Goal: Answer question/provide support: Share knowledge or assist other users

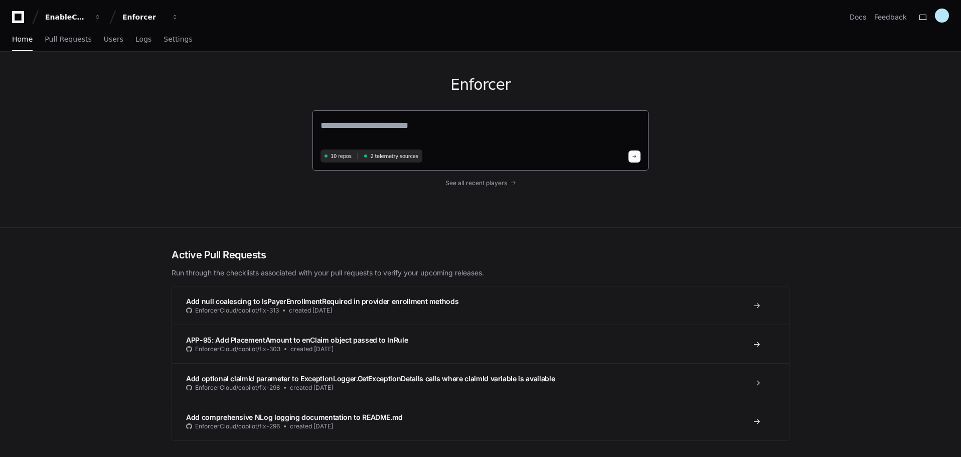
click at [389, 122] on textarea at bounding box center [481, 132] width 320 height 28
type textarea "**********"
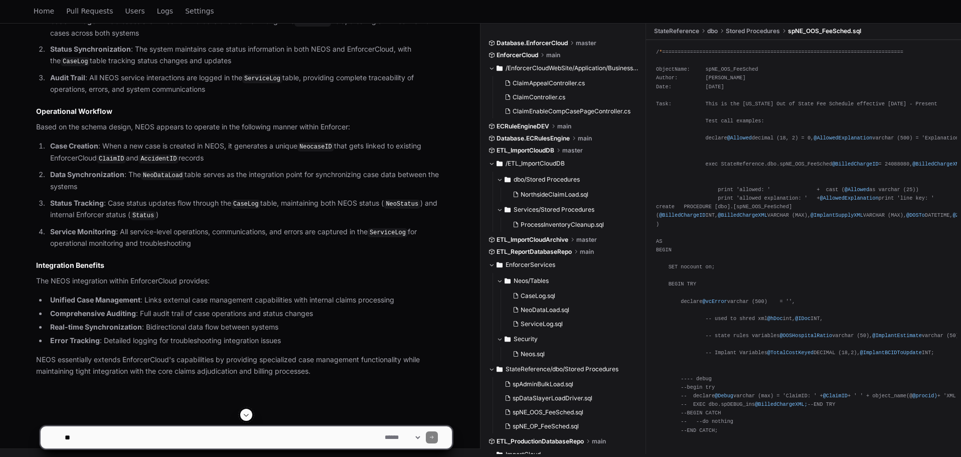
scroll to position [1323, 0]
click at [176, 437] on textarea at bounding box center [223, 437] width 320 height 22
drag, startPoint x: 187, startPoint y: 438, endPoint x: 197, endPoint y: 433, distance: 11.0
click at [187, 438] on textarea at bounding box center [223, 437] width 320 height 22
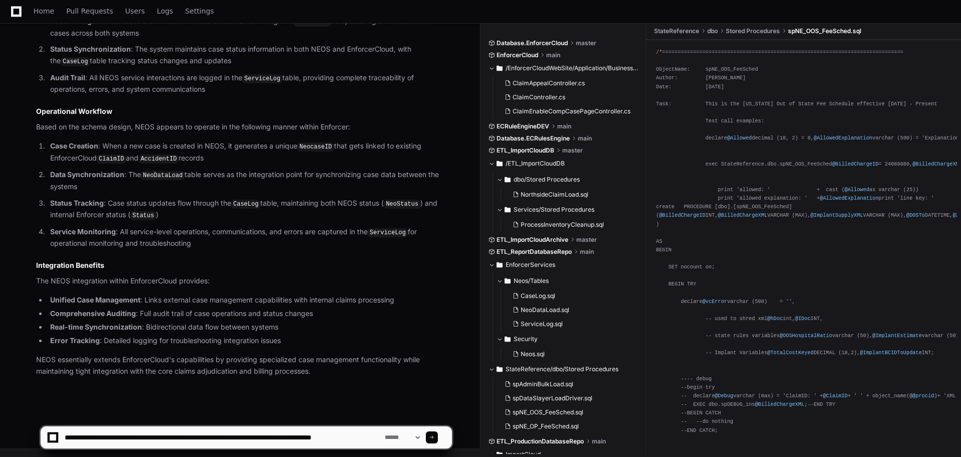
drag, startPoint x: 166, startPoint y: 436, endPoint x: 159, endPoint y: 438, distance: 7.3
click at [159, 438] on textarea at bounding box center [223, 437] width 320 height 22
click at [169, 442] on textarea at bounding box center [223, 437] width 320 height 22
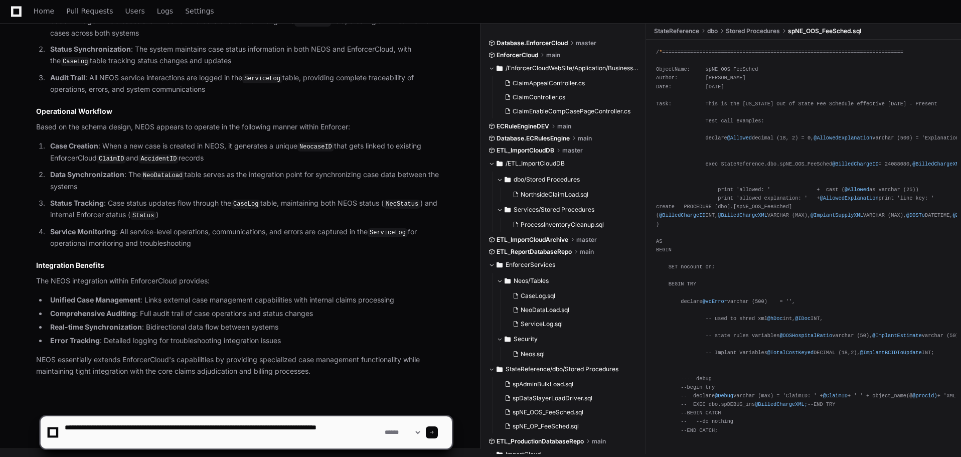
drag, startPoint x: 313, startPoint y: 426, endPoint x: 303, endPoint y: 428, distance: 10.2
click at [303, 428] on textarea at bounding box center [223, 432] width 320 height 32
type textarea "**********"
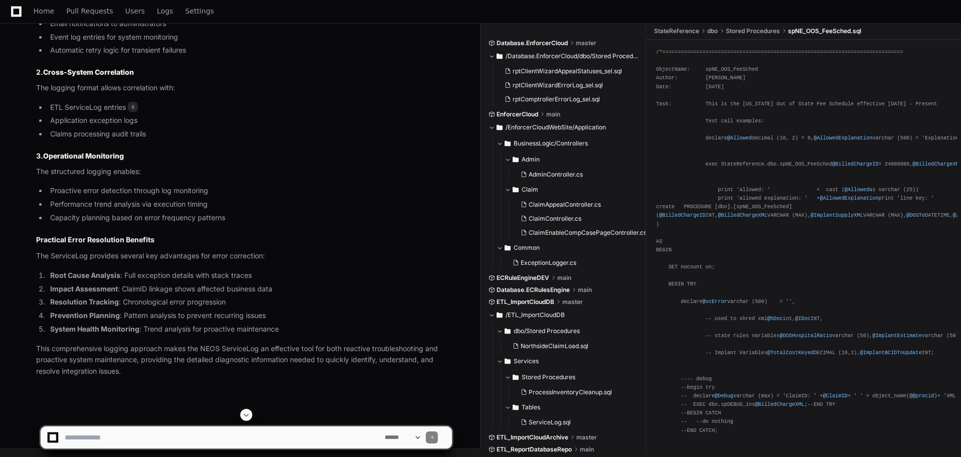
scroll to position [2921, 0]
click at [125, 439] on textarea at bounding box center [223, 437] width 320 height 22
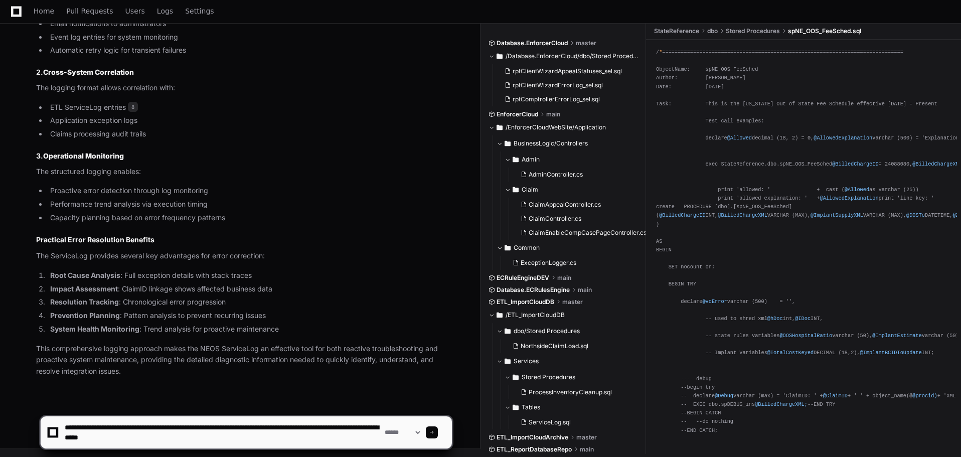
click at [233, 427] on textarea at bounding box center [223, 432] width 320 height 32
type textarea "**********"
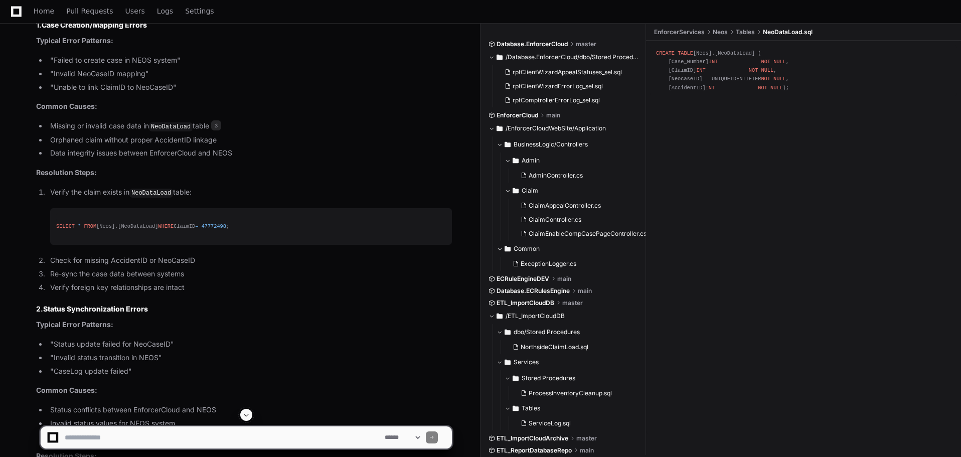
scroll to position [3902, 0]
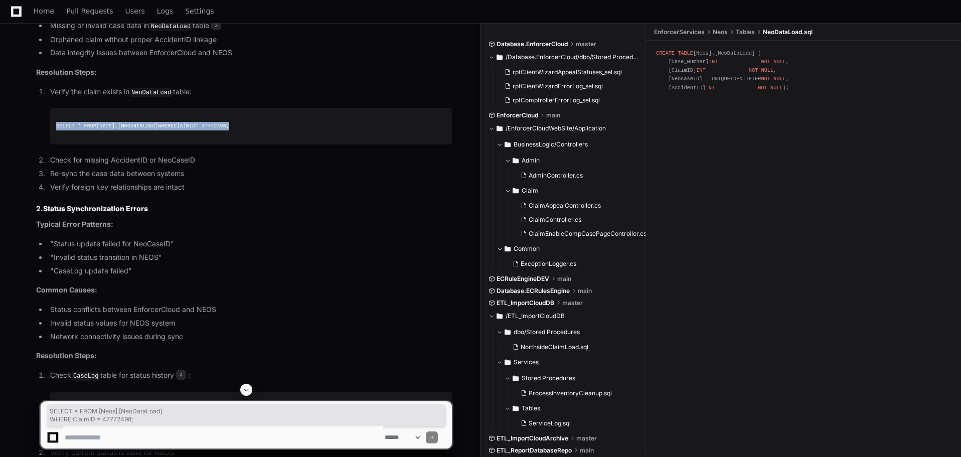
drag, startPoint x: 136, startPoint y: 311, endPoint x: 53, endPoint y: 297, distance: 83.9
click at [53, 145] on pre "SELECT * FROM [Neos].[NeoDataLoad] WHERE ClaimID = 47772498 ;" at bounding box center [251, 126] width 402 height 37
copy div "SELECT * FROM [Neos].[NeoDataLoad] WHERE ClaimID = 47772498 ;"
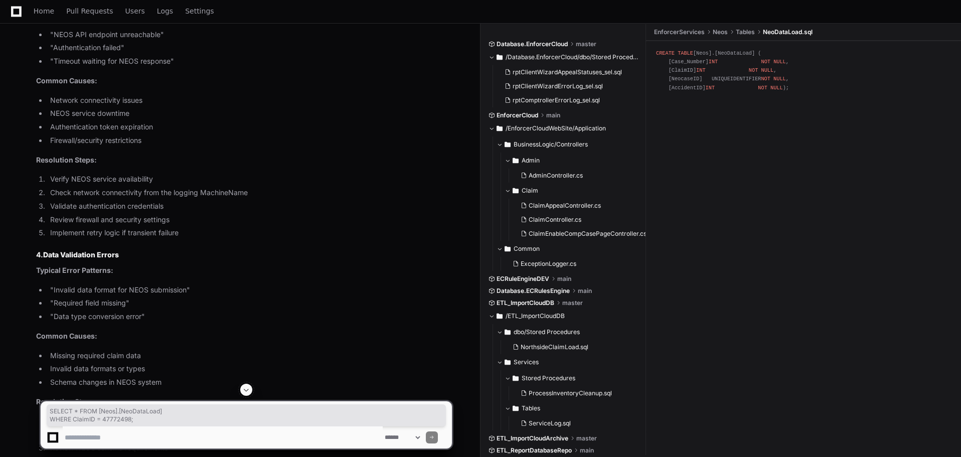
scroll to position [4304, 0]
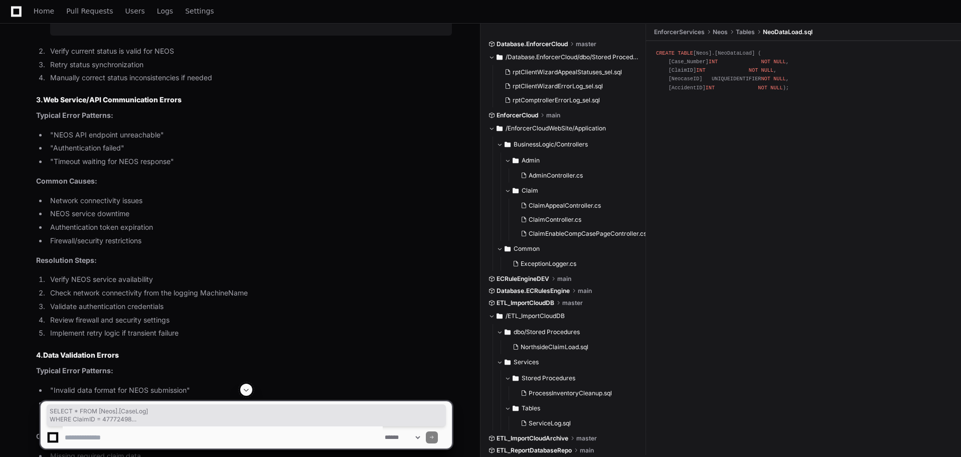
drag, startPoint x: 134, startPoint y: 207, endPoint x: 47, endPoint y: 191, distance: 89.3
click at [47, 84] on ol "Check CaseLog table for status history 4 : SELECT * FROM [Neos].[CaseLog] WHERE…" at bounding box center [244, 25] width 416 height 115
copy div "SELECT * FROM [Neos].[CaseLog] WHERE ClaimID = 47772498 ORDER BY LastUpdate DES…"
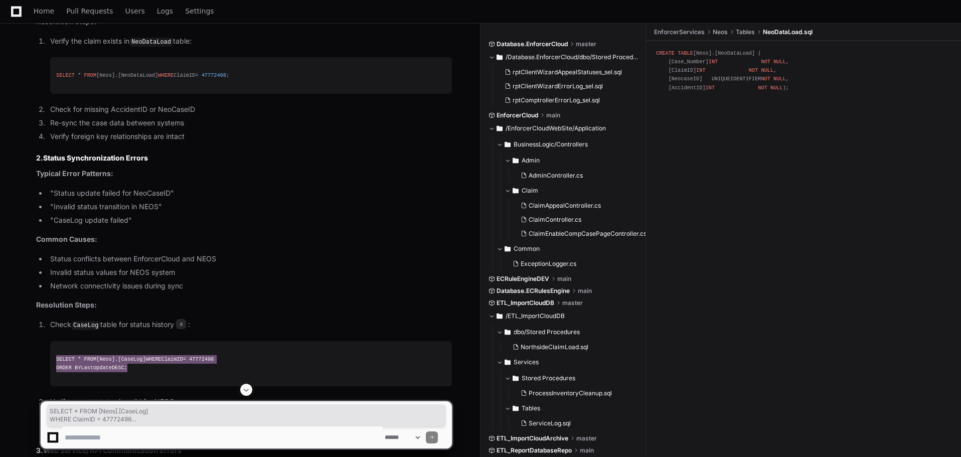
scroll to position [4265, 0]
